Goal: Task Accomplishment & Management: Use online tool/utility

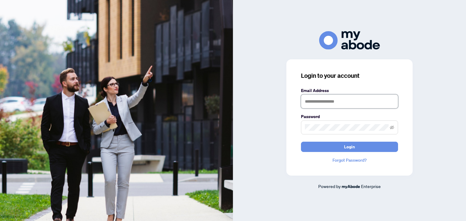
type input "**********"
click at [393, 127] on icon "eye-invisible" at bounding box center [391, 127] width 4 height 4
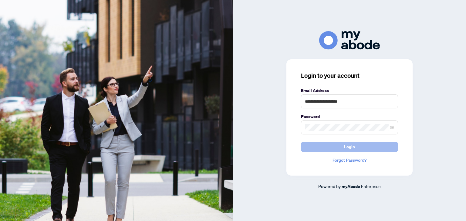
click at [354, 149] on button "Login" at bounding box center [349, 147] width 97 height 10
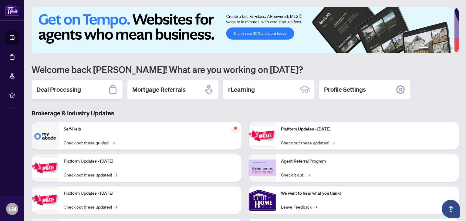
click at [73, 87] on h2 "Deal Processing" at bounding box center [58, 89] width 45 height 8
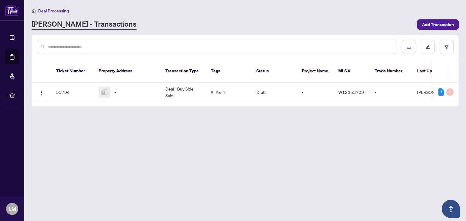
click at [105, 87] on img at bounding box center [104, 92] width 10 height 10
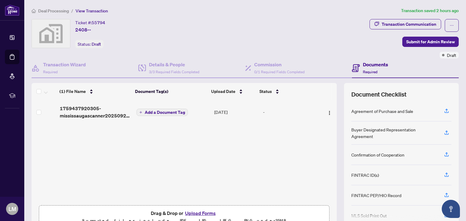
click at [381, 153] on div "Confirmation of Cooperation" at bounding box center [377, 155] width 53 height 7
click at [445, 153] on button "button" at bounding box center [446, 155] width 10 height 10
